Goal: Transaction & Acquisition: Purchase product/service

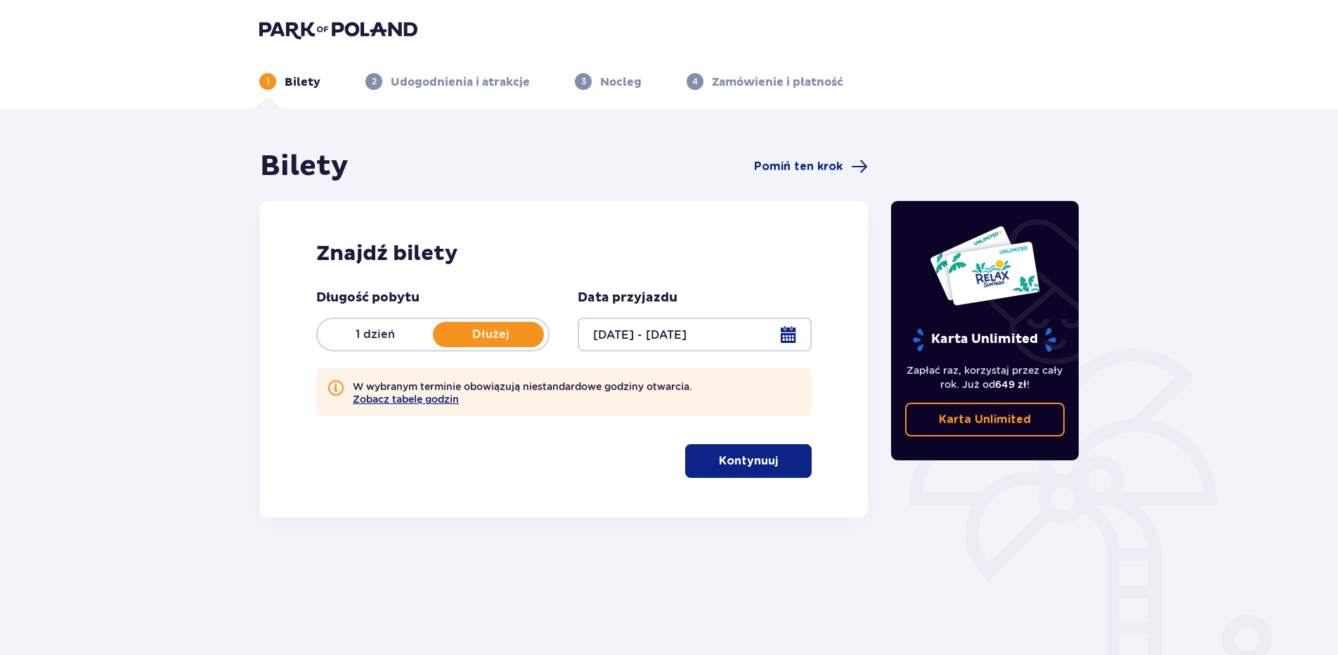
click at [438, 402] on button "Zobacz tabelę godzin" at bounding box center [406, 399] width 106 height 11
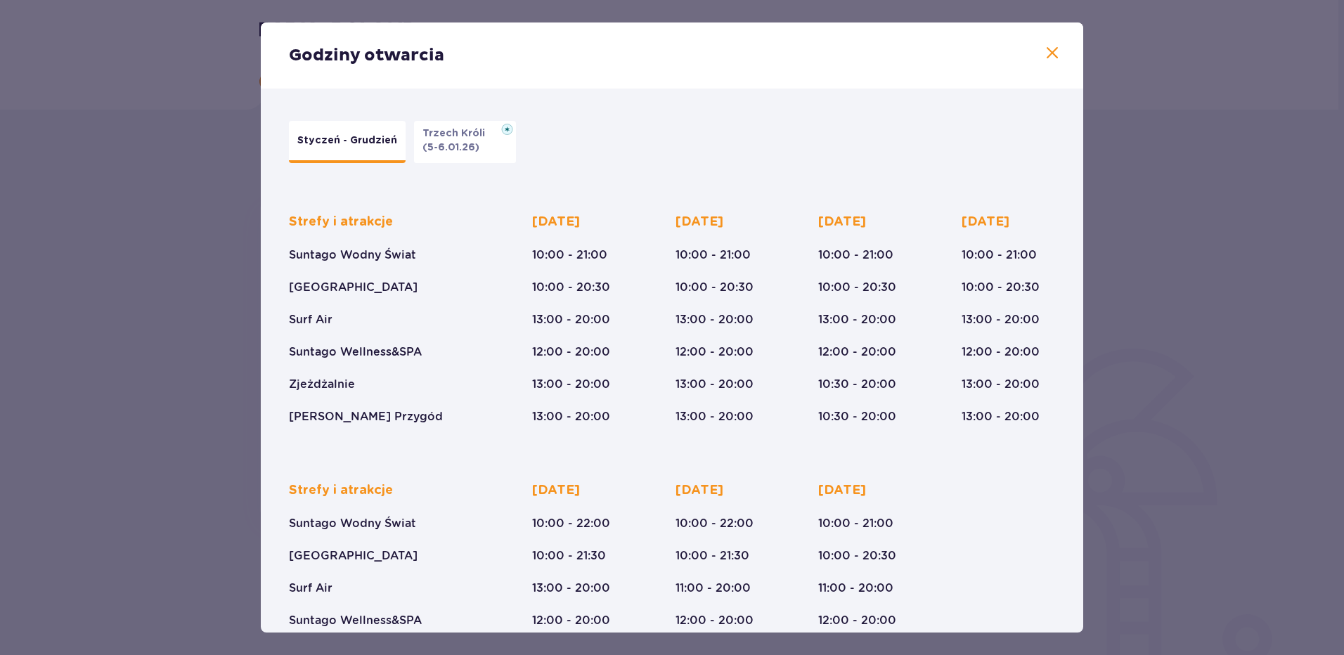
click at [1045, 56] on span at bounding box center [1052, 53] width 17 height 17
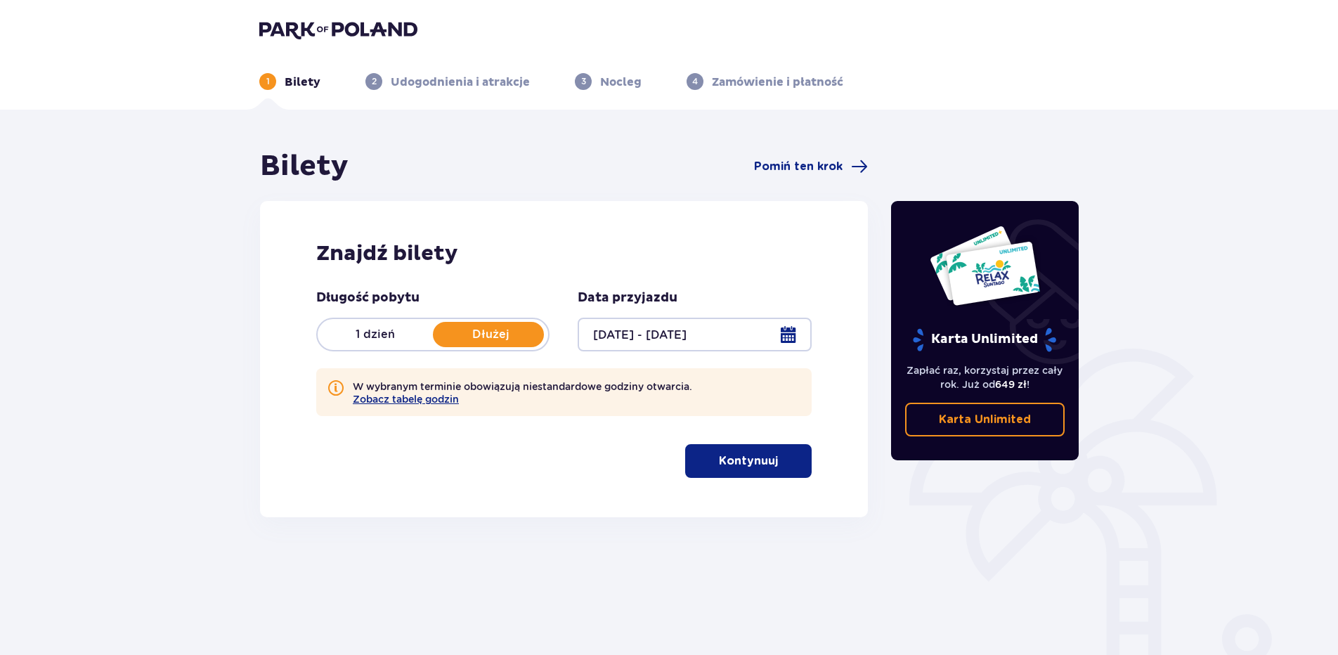
click at [751, 457] on p "Kontynuuj" at bounding box center [748, 460] width 59 height 15
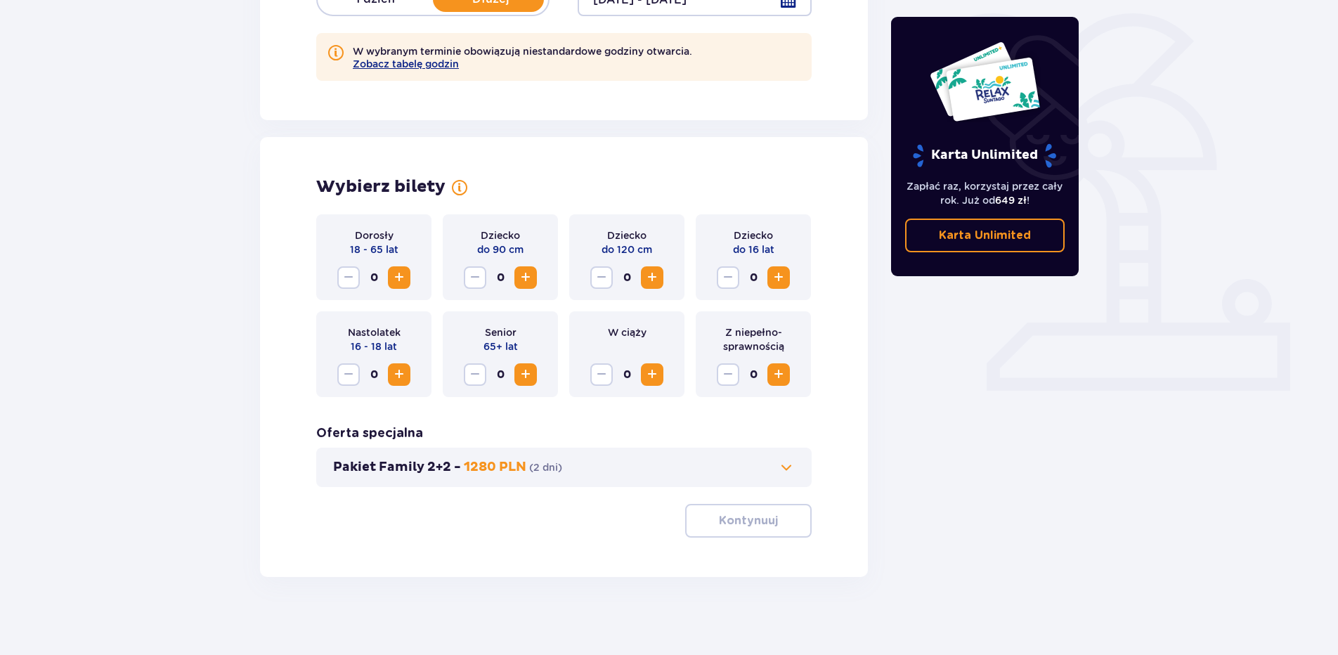
scroll to position [342, 0]
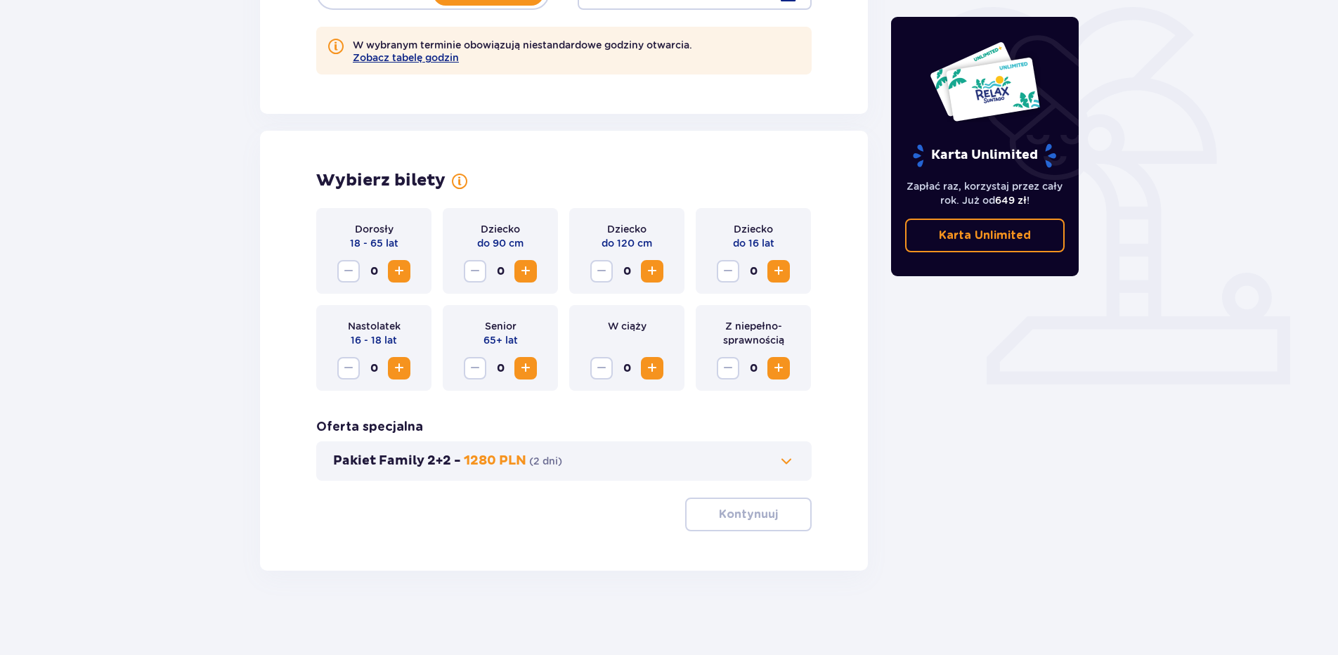
click at [398, 270] on span "Zwiększ" at bounding box center [399, 271] width 17 height 17
click at [774, 270] on span "Zwiększ" at bounding box center [778, 271] width 17 height 17
click at [776, 271] on span "Zwiększ" at bounding box center [778, 271] width 17 height 17
click at [739, 514] on p "Kontynuuj" at bounding box center [748, 514] width 59 height 15
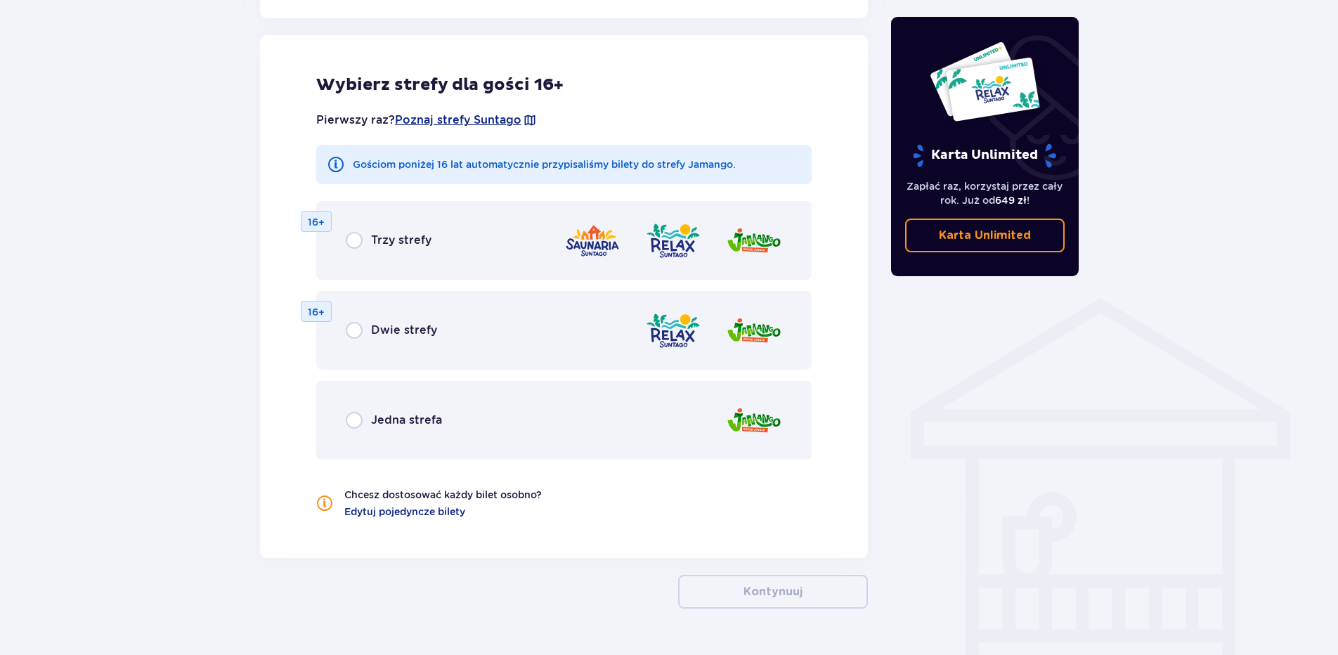
scroll to position [845, 0]
click at [357, 417] on input "radio" at bounding box center [354, 418] width 17 height 17
radio input "true"
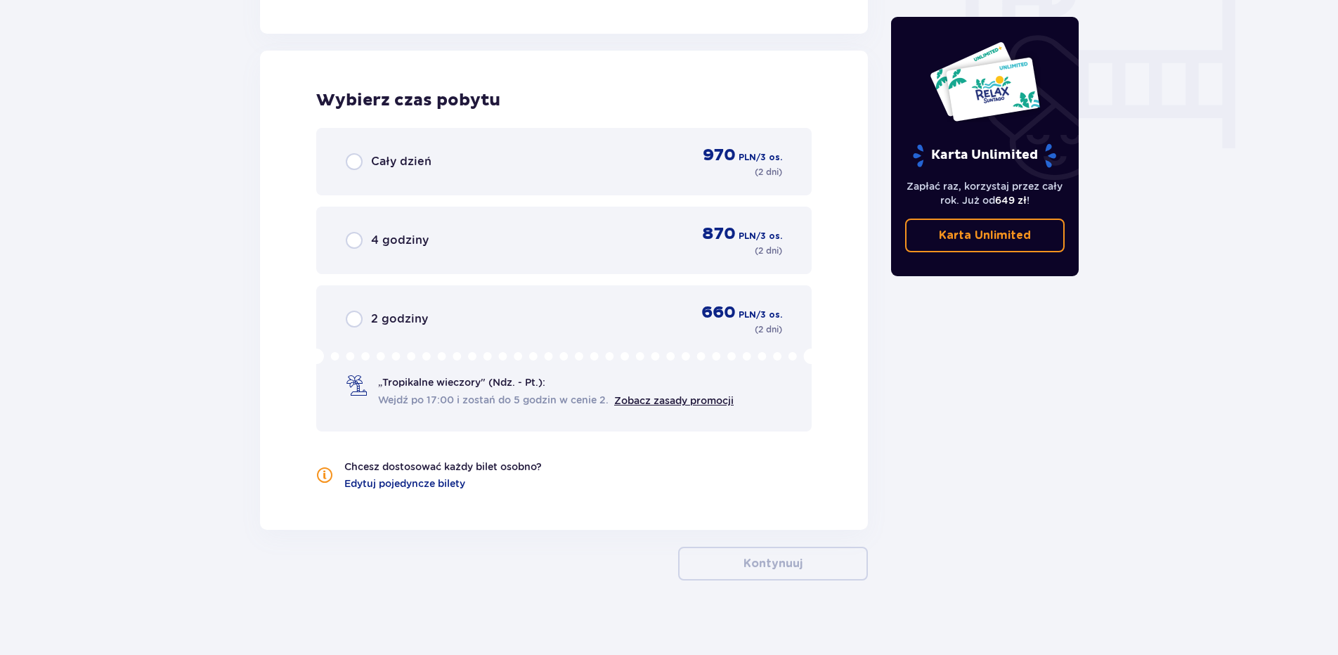
scroll to position [1377, 0]
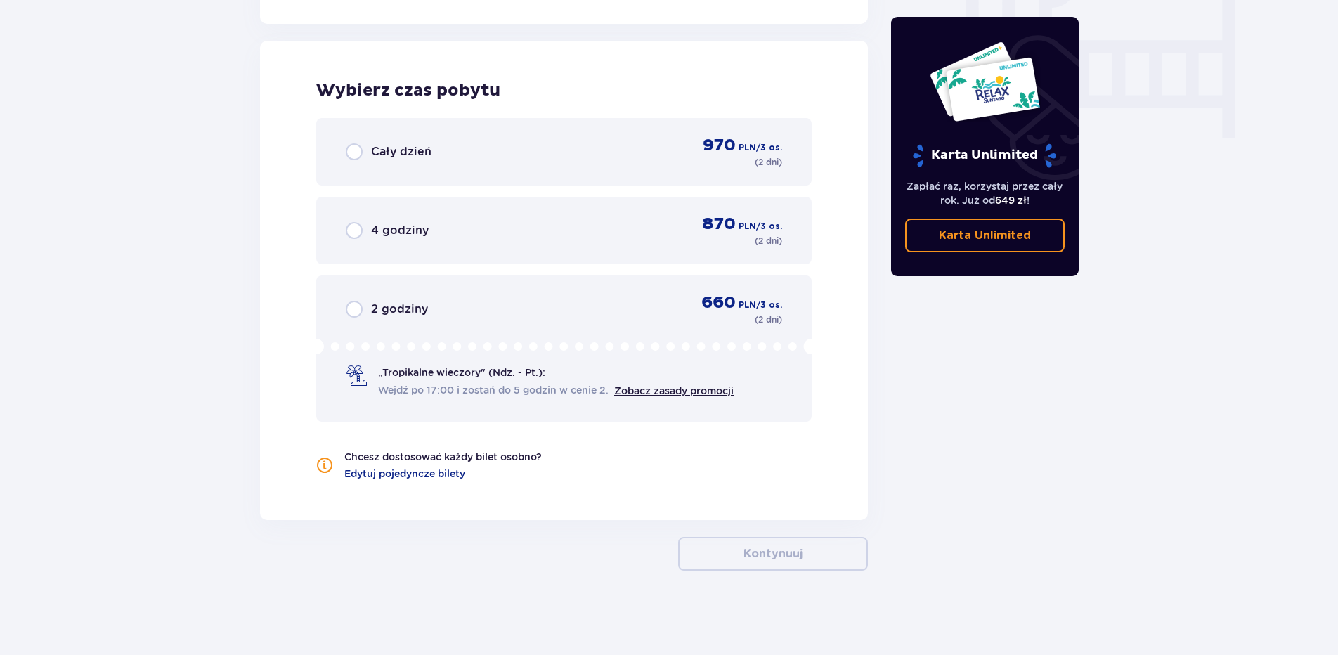
click at [358, 150] on input "radio" at bounding box center [354, 151] width 17 height 17
radio input "true"
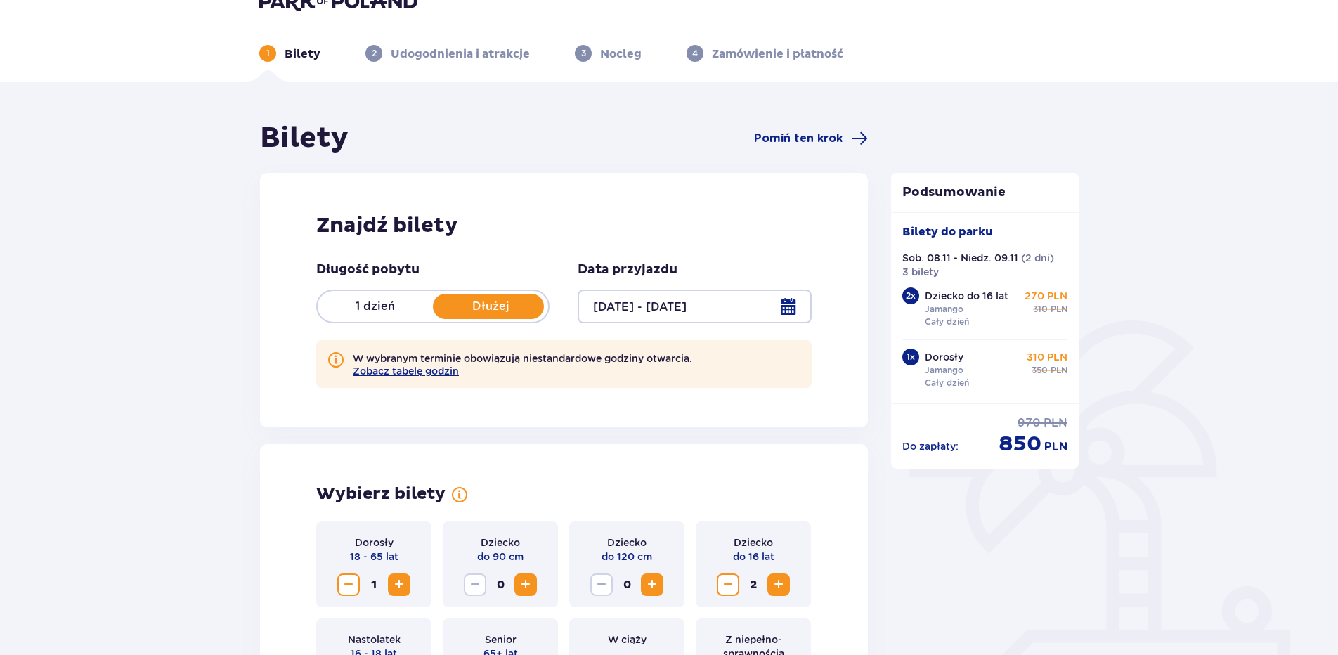
scroll to position [0, 0]
